Goal: Information Seeking & Learning: Check status

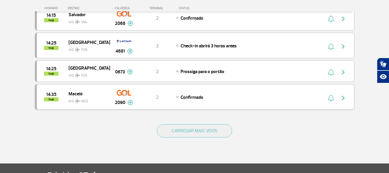
scroll to position [548, 0]
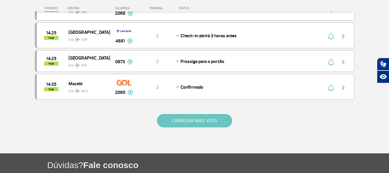
click at [191, 116] on button "CARREGAR MAIS VOOS" at bounding box center [194, 120] width 75 height 13
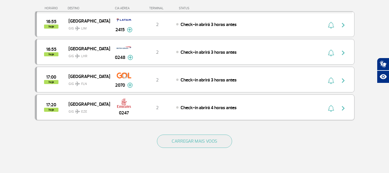
scroll to position [1066, 0]
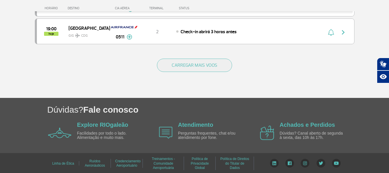
scroll to position [608, 0]
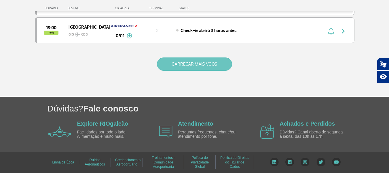
click at [184, 62] on button "CARREGAR MAIS VOOS" at bounding box center [194, 63] width 75 height 13
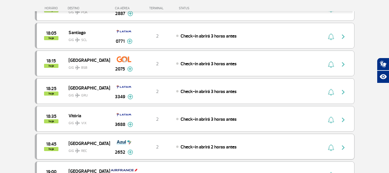
scroll to position [464, 0]
click at [98, 119] on span "GIG VIX" at bounding box center [87, 122] width 37 height 8
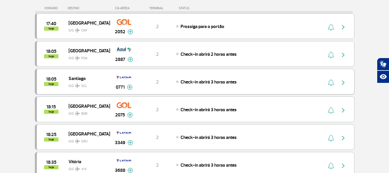
scroll to position [432, 0]
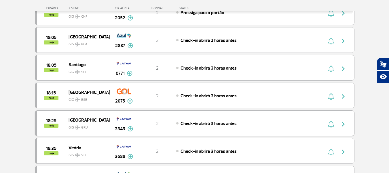
click at [91, 123] on span "GIG GRU" at bounding box center [87, 126] width 37 height 8
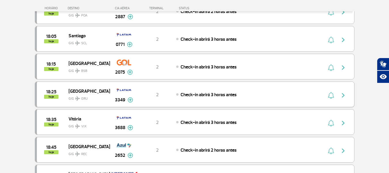
click at [99, 87] on div "18:25 hoje São Paulo GIG GRU 3349 2 Check-in abrirá 3 horas antes Parcerias: Qu…" at bounding box center [195, 94] width 320 height 26
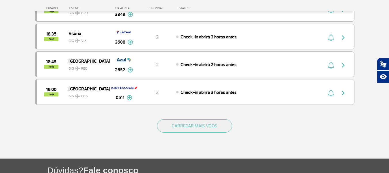
scroll to position [548, 0]
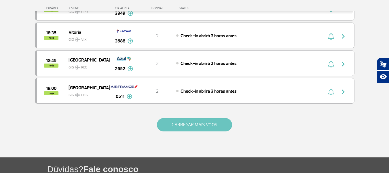
click at [222, 123] on button "CARREGAR MAIS VOOS" at bounding box center [194, 124] width 75 height 13
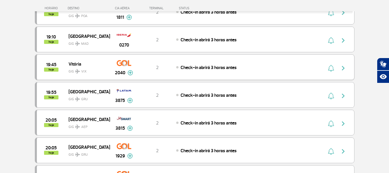
scroll to position [692, 0]
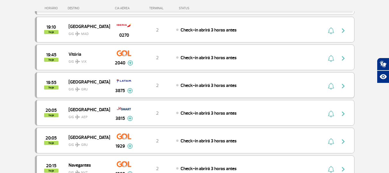
click at [105, 81] on span "[GEOGRAPHIC_DATA]" at bounding box center [87, 81] width 37 height 7
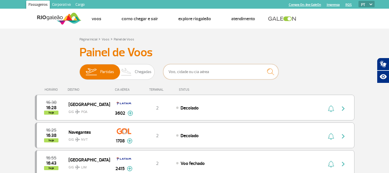
click at [225, 69] on input "text" at bounding box center [220, 71] width 115 height 15
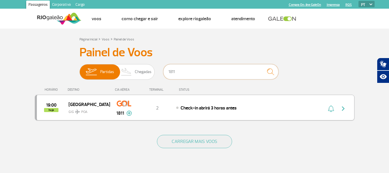
type input "1811"
click at [344, 108] on img "button" at bounding box center [343, 108] width 7 height 7
